Goal: Task Accomplishment & Management: Manage account settings

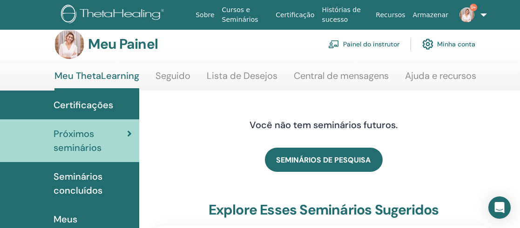
scroll to position [12, 0]
click at [374, 44] on font "Painel do instrutor" at bounding box center [371, 44] width 56 height 8
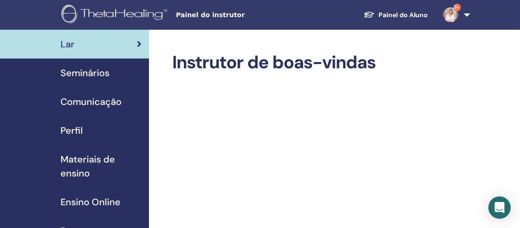
click at [89, 72] on span "Seminários" at bounding box center [84, 73] width 49 height 14
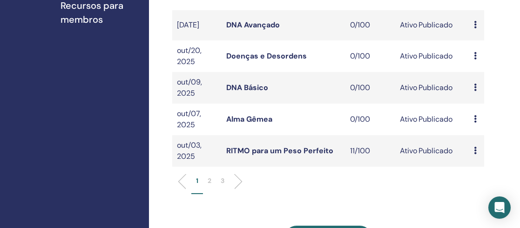
scroll to position [390, 0]
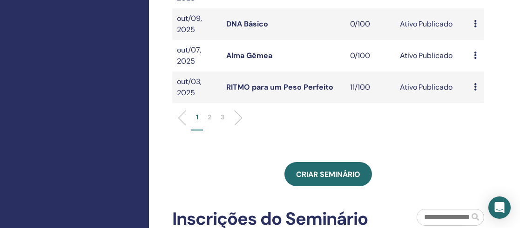
click at [208, 122] on p "2" at bounding box center [210, 118] width 4 height 10
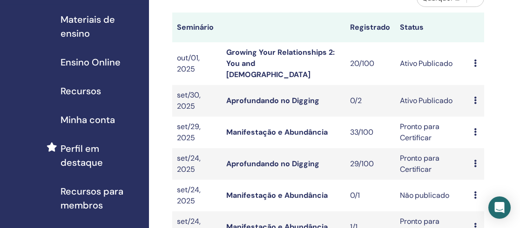
scroll to position [140, 0]
click at [295, 52] on link "Growing Your Relationships 2: You and [DEMOGRAPHIC_DATA]" at bounding box center [280, 63] width 108 height 32
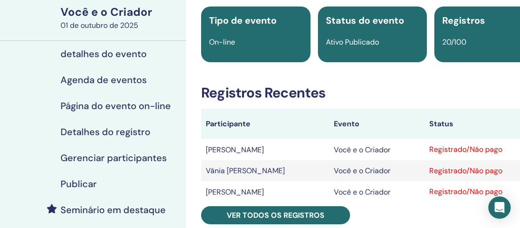
scroll to position [72, 0]
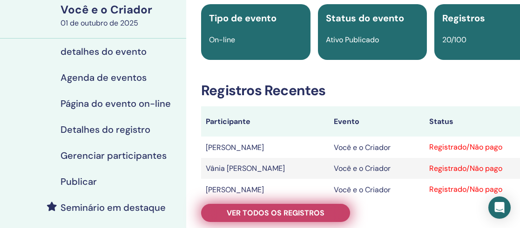
click at [294, 215] on font "Ver todos os registros" at bounding box center [276, 213] width 98 height 10
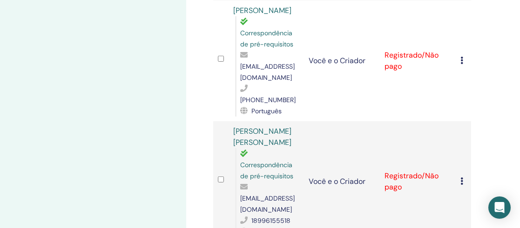
scroll to position [1089, 0]
